Goal: Task Accomplishment & Management: Complete application form

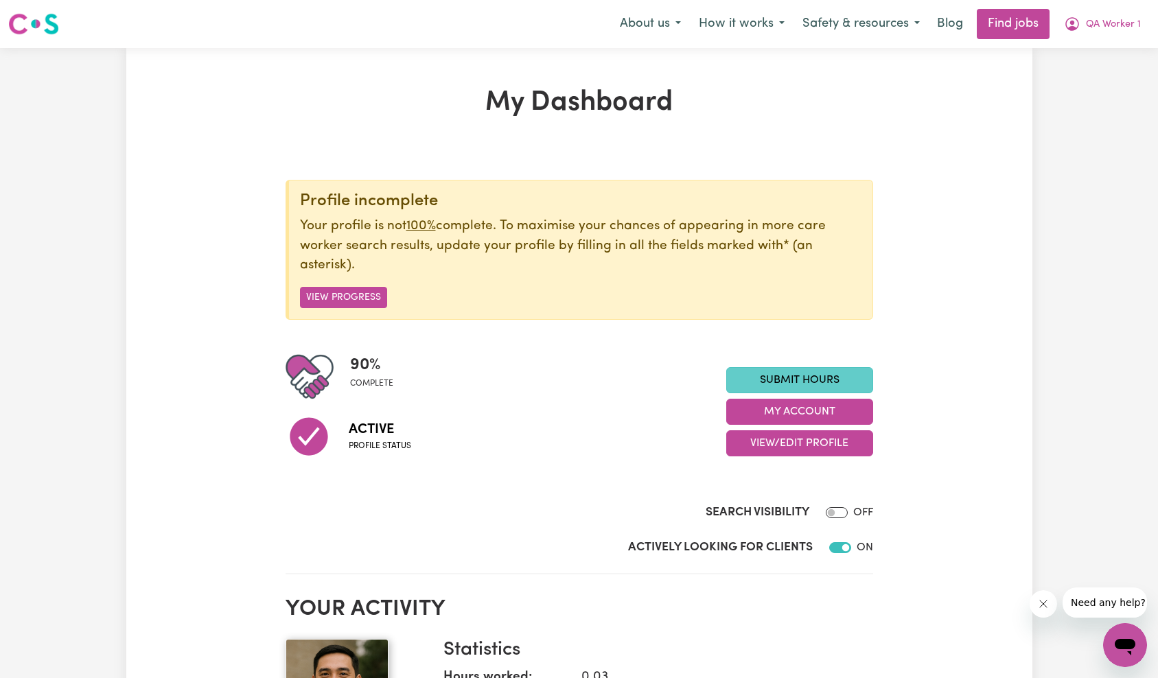
click at [800, 377] on link "Submit Hours" at bounding box center [799, 380] width 147 height 26
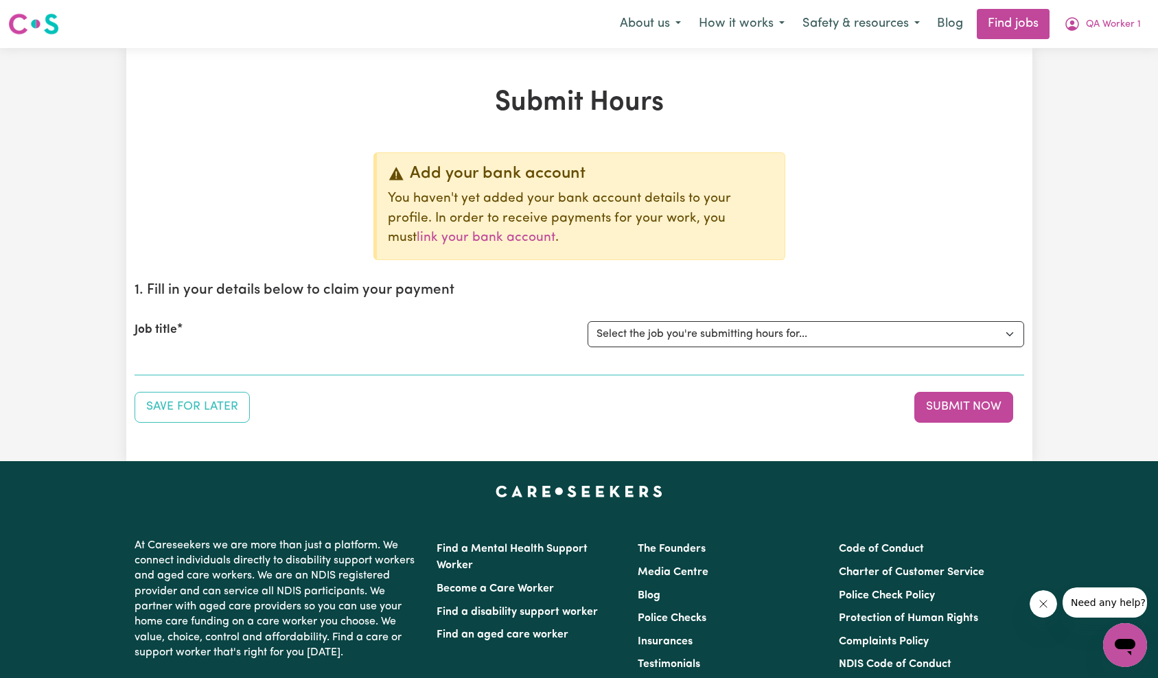
click at [679, 222] on p "You haven't yet added your bank account details to your profile. In order to re…" at bounding box center [581, 218] width 386 height 59
click at [673, 321] on select "Select the job you're submitting hours for... [QA Client 1 Test] QA Aged Care J…" at bounding box center [806, 334] width 437 height 26
select select "15199"
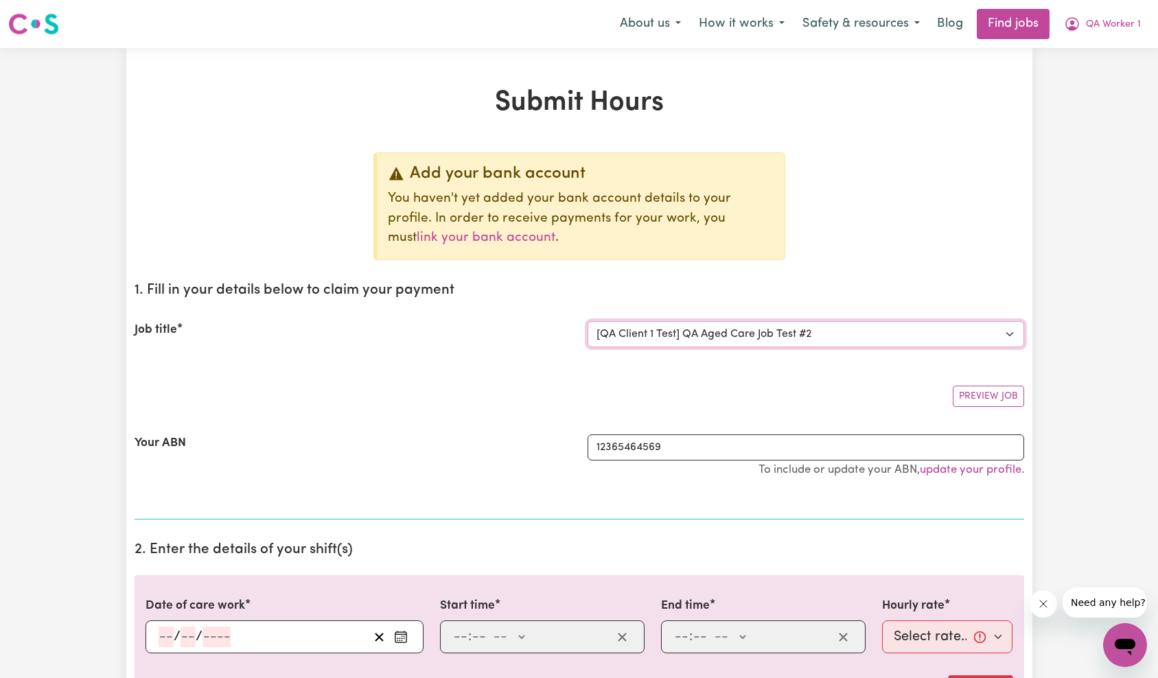
scroll to position [283, 0]
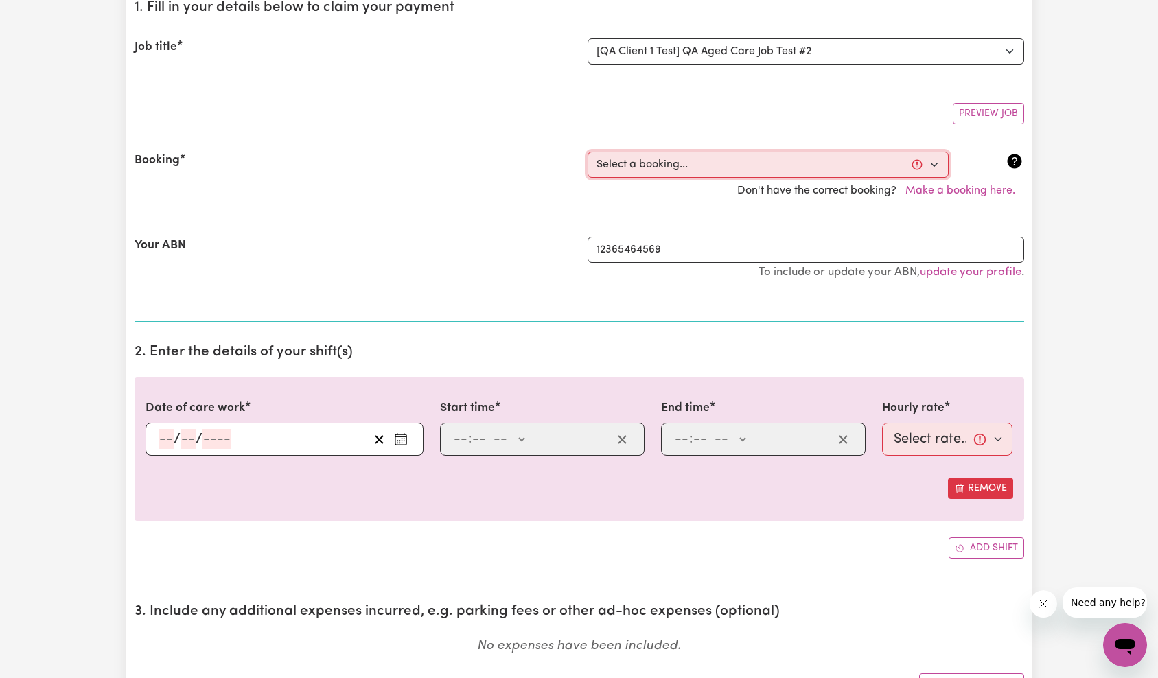
click at [748, 171] on select "Select a booking... [DATE] 7:00am to 7:15am (ONE-OFF) [DATE] 7:00am to 7:20am (…" at bounding box center [768, 165] width 361 height 26
select select "369166"
type input "[DATE]"
type input "7"
type input "10"
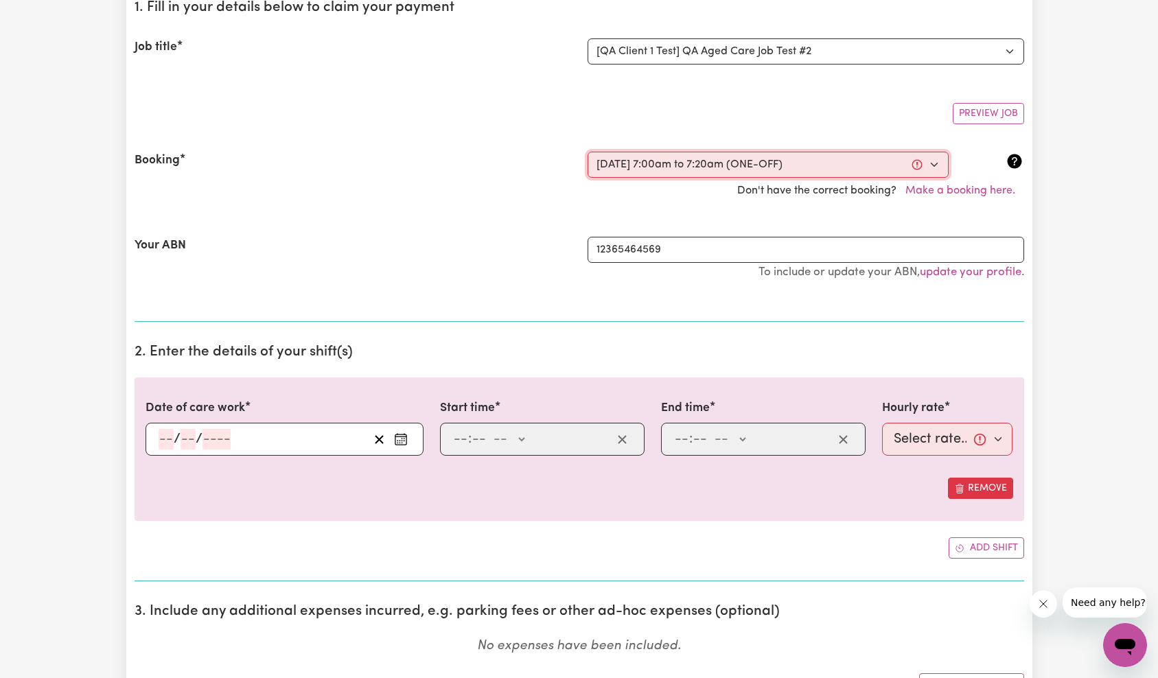
type input "2025"
type input "07:00"
type input "7"
type input "0"
select select "am"
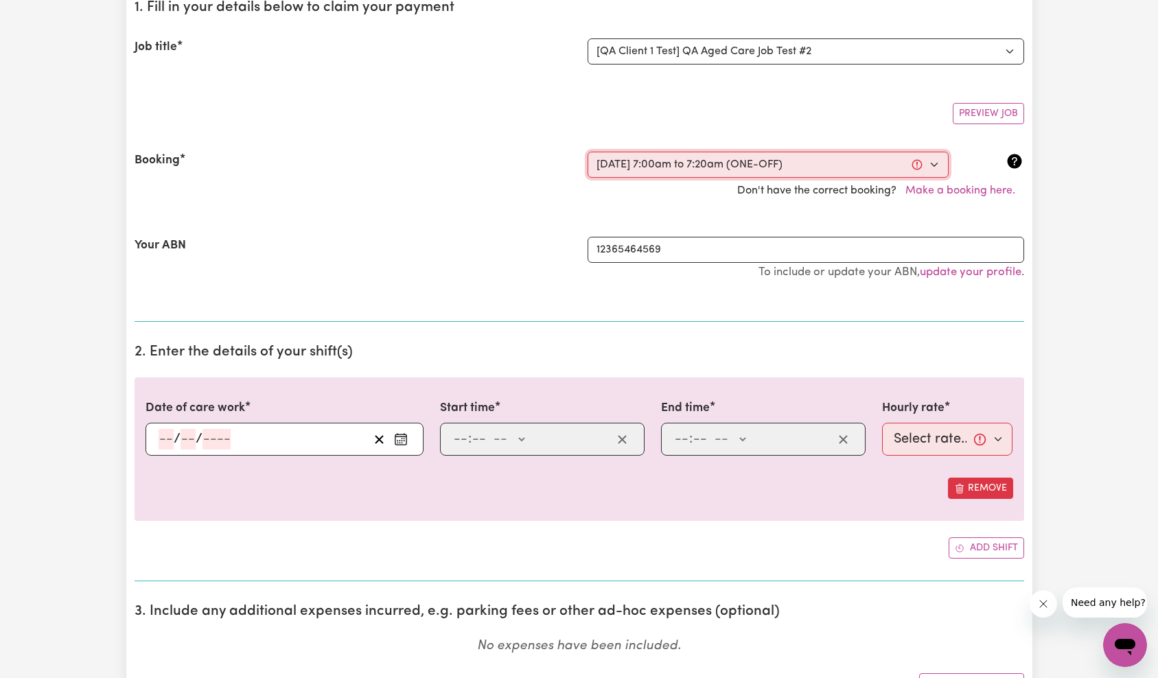
type input "07:20"
type input "7"
type input "20"
select select "am"
select select "22-Weekday"
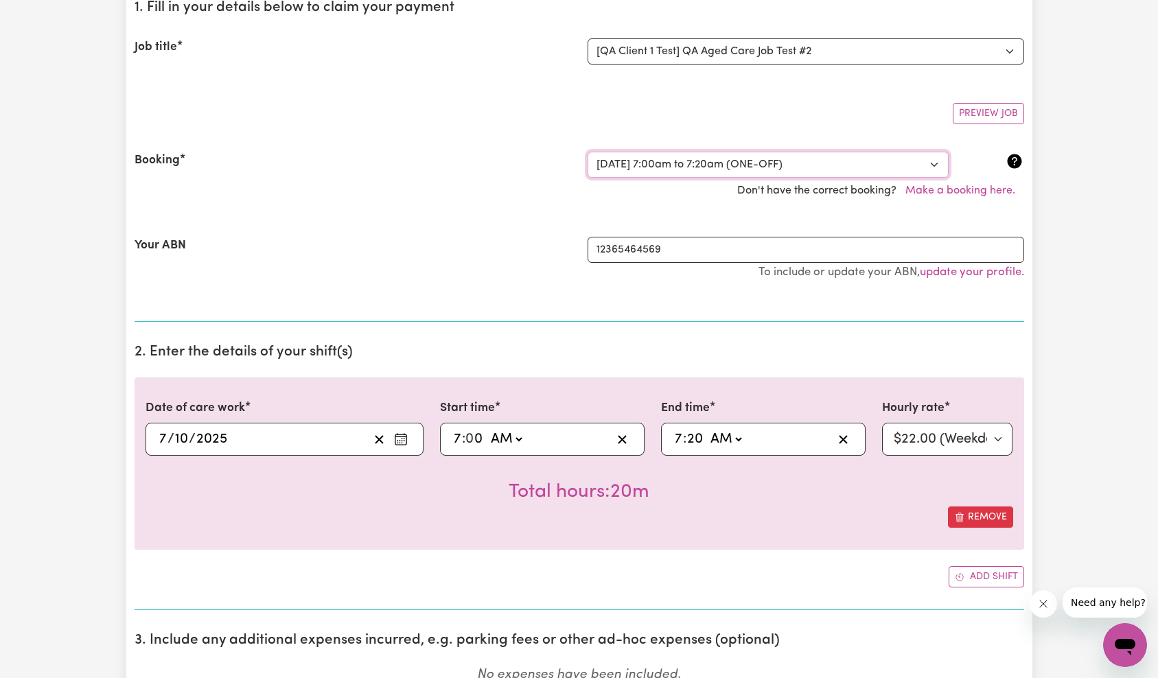
scroll to position [310, 0]
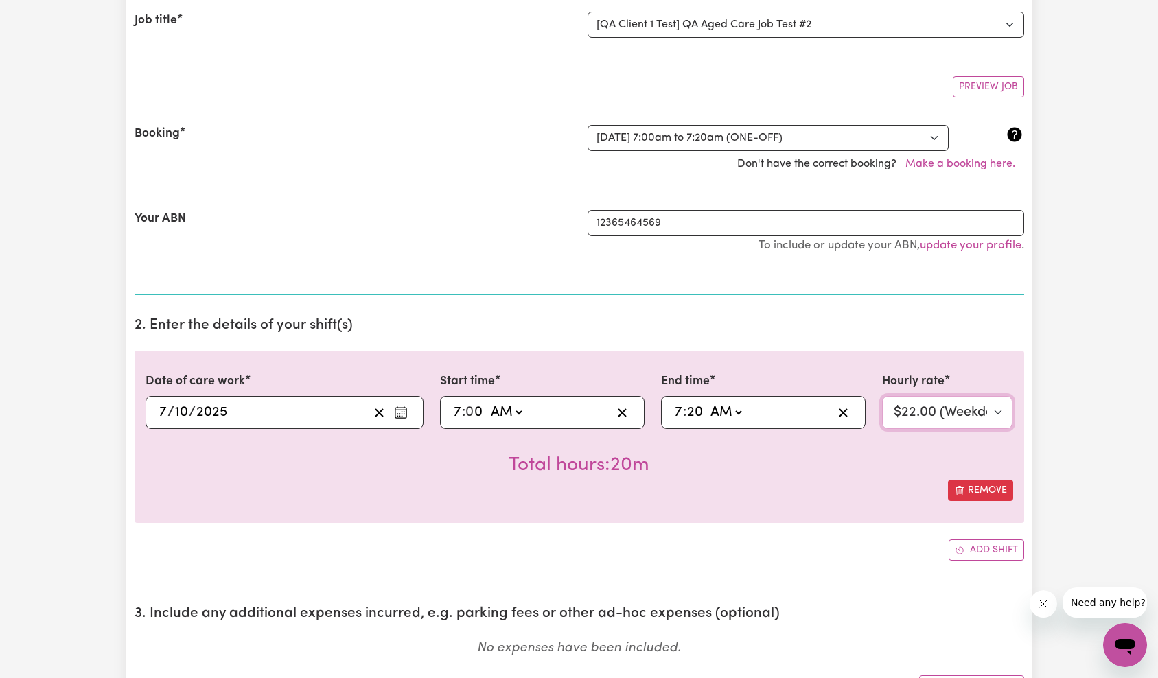
click at [935, 419] on select "Select rate... $22.00 (Weekday)" at bounding box center [947, 412] width 131 height 33
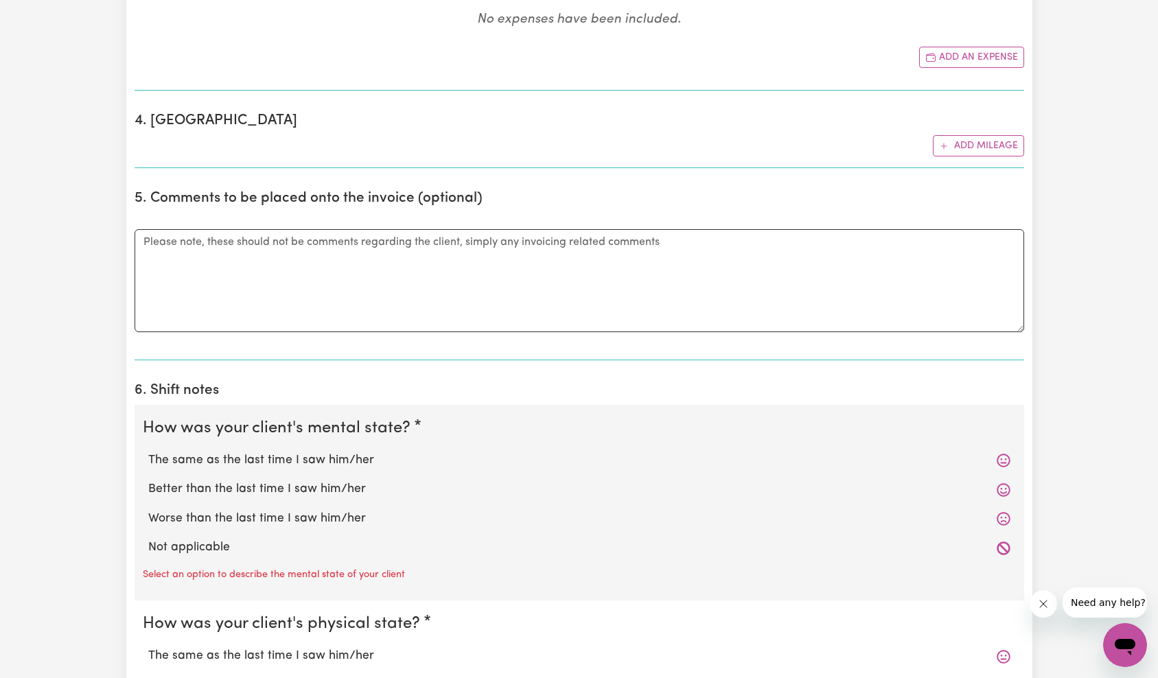
drag, startPoint x: 271, startPoint y: 457, endPoint x: 281, endPoint y: 463, distance: 11.4
click at [271, 457] on label "The same as the last time I saw him/her" at bounding box center [579, 461] width 862 height 18
click at [148, 452] on input "The same as the last time I saw him/her" at bounding box center [148, 451] width 1 height 1
radio input "true"
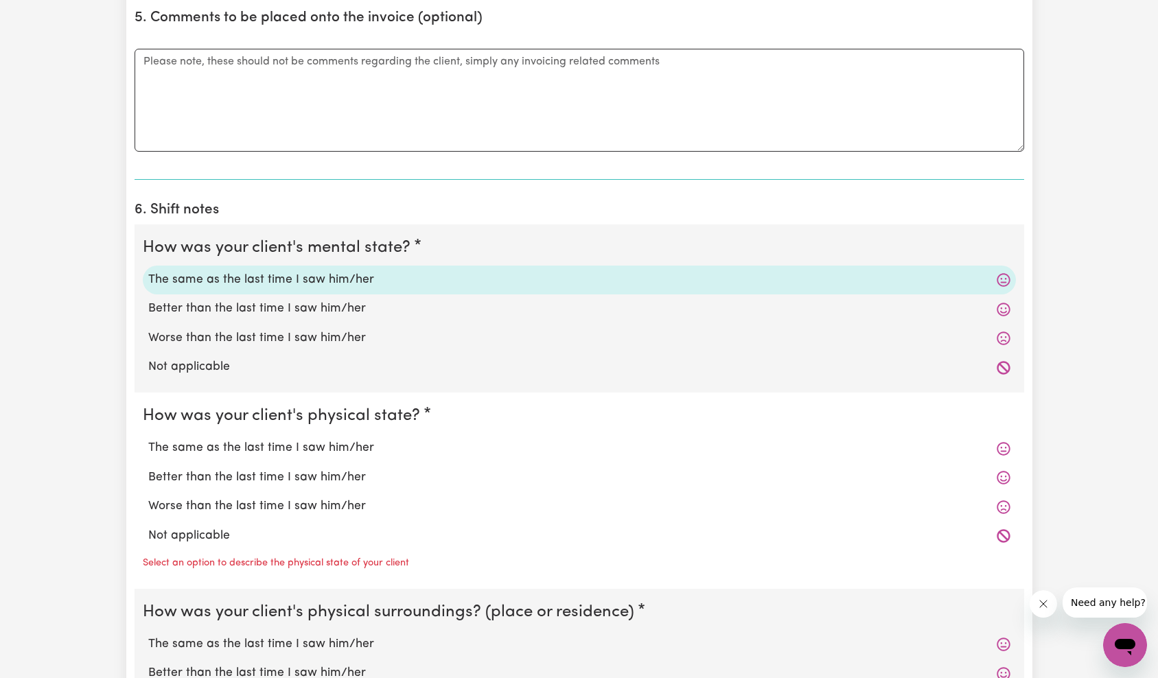
click at [272, 476] on label "Better than the last time I saw him/her" at bounding box center [579, 478] width 862 height 18
click at [148, 469] on input "Better than the last time I saw him/her" at bounding box center [148, 468] width 1 height 1
radio input "true"
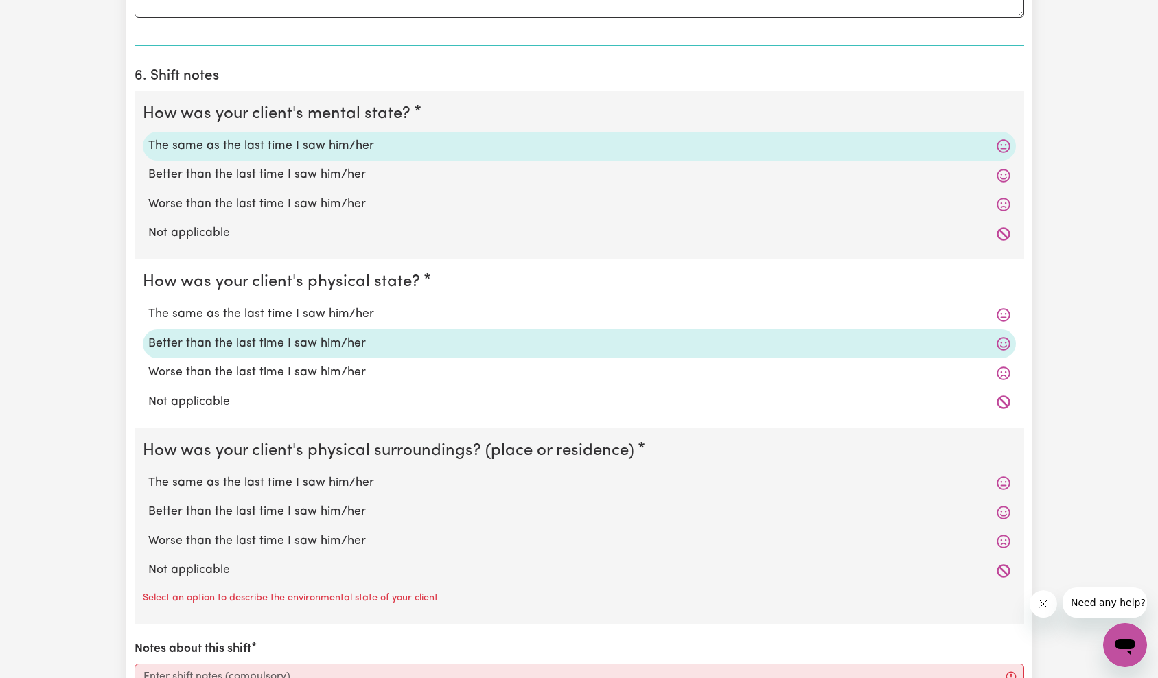
click at [271, 538] on label "Worse than the last time I saw him/her" at bounding box center [579, 542] width 862 height 18
click at [148, 533] on input "Worse than the last time I saw him/her" at bounding box center [148, 532] width 1 height 1
radio input "true"
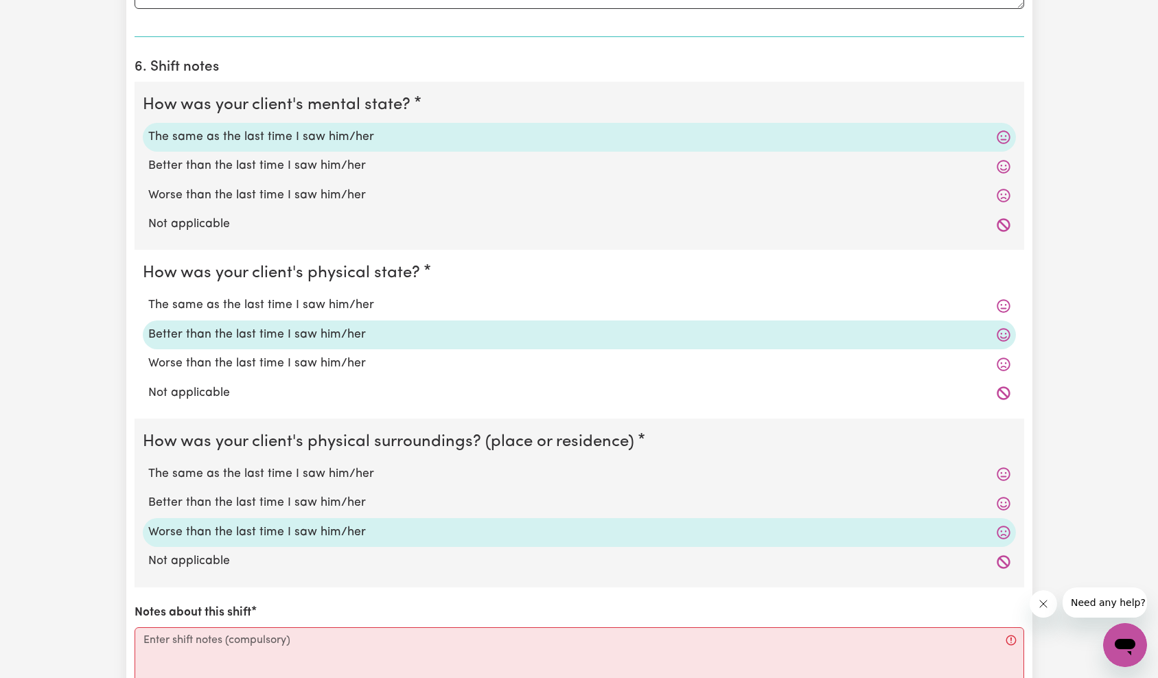
scroll to position [1493, 0]
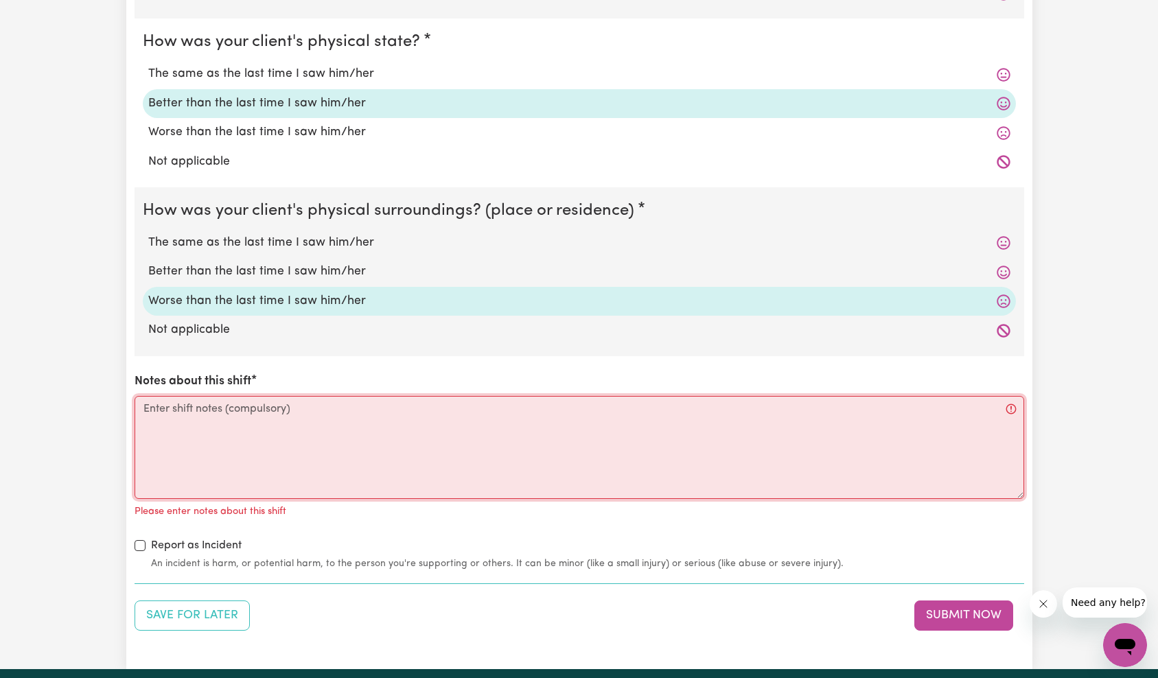
click at [297, 433] on textarea "Notes about this shift" at bounding box center [580, 447] width 890 height 103
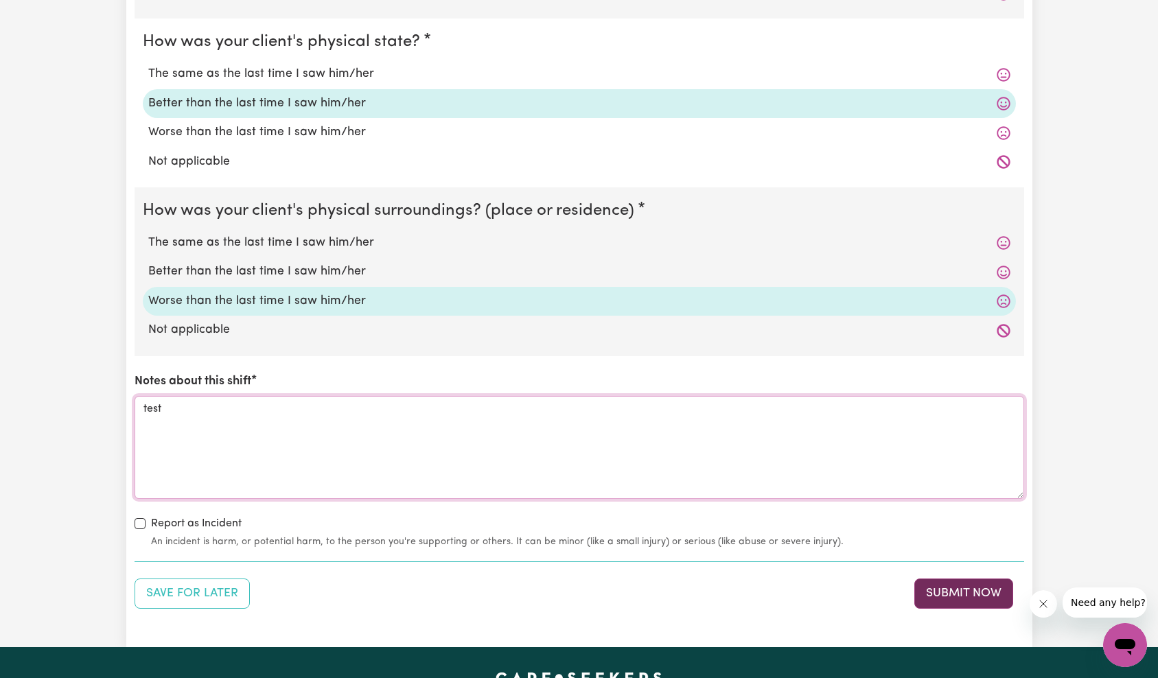
type textarea "test"
click at [924, 593] on button "Submit Now" at bounding box center [963, 594] width 99 height 30
click at [951, 592] on div "Save for Later Submit Now" at bounding box center [580, 594] width 890 height 30
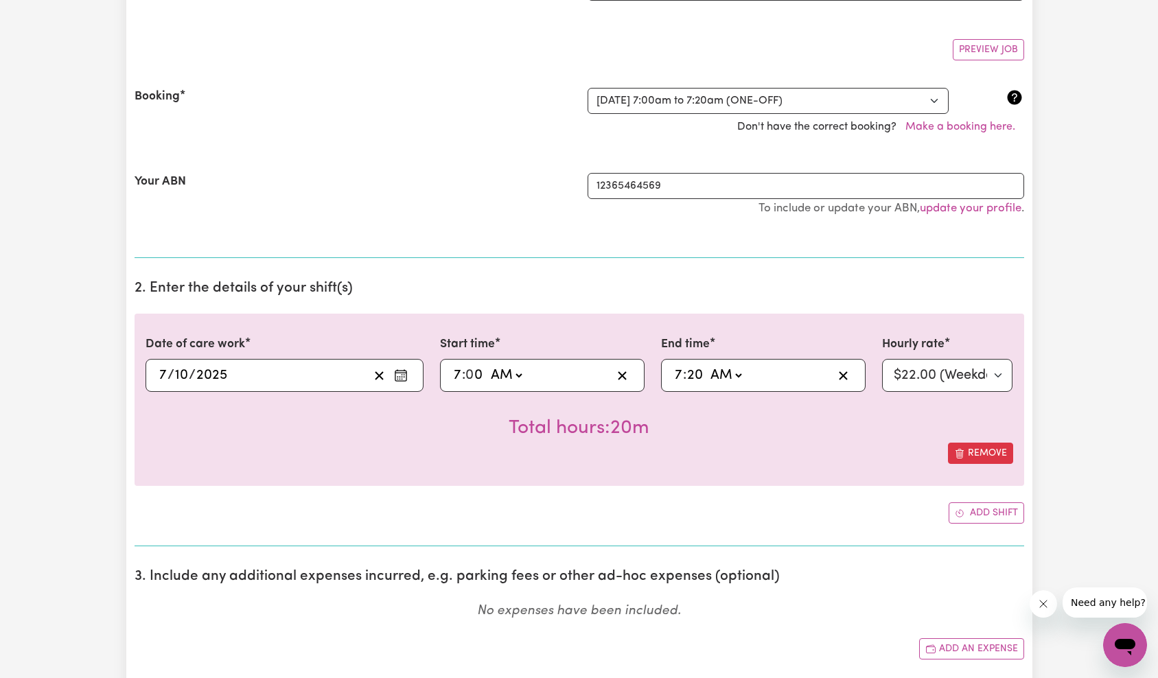
scroll to position [0, 0]
